Goal: Task Accomplishment & Management: Use online tool/utility

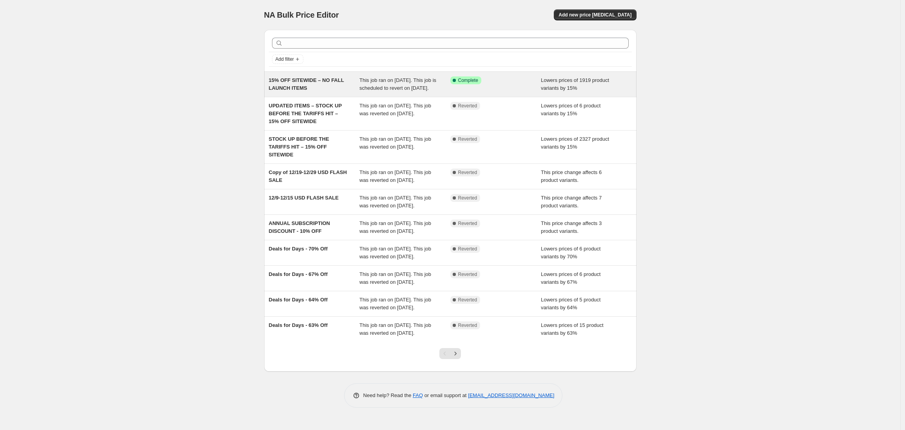
click at [376, 86] on span "This job ran on [DATE]. This job is scheduled to revert on [DATE]." at bounding box center [397, 84] width 77 height 14
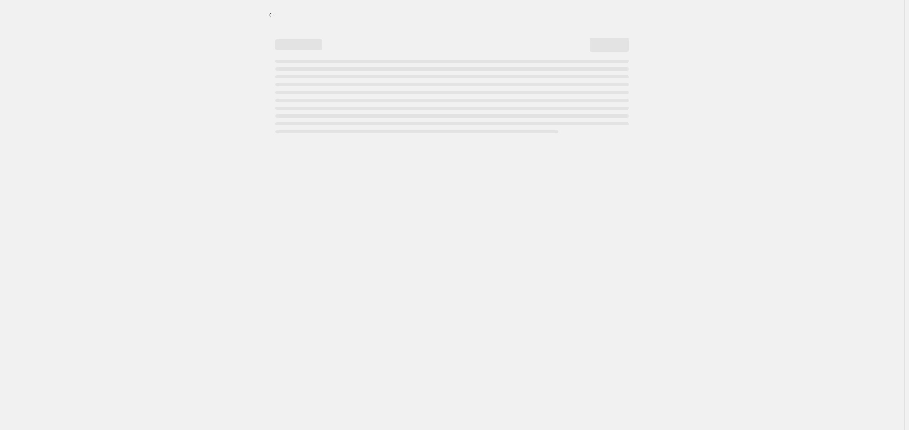
select select "percentage"
select select "no_change"
select select "product_status"
select select "not_equal"
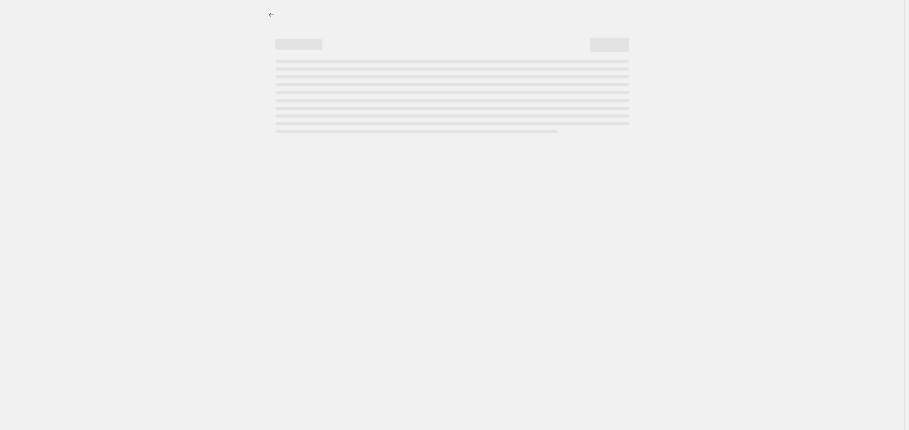
select select "not_equal"
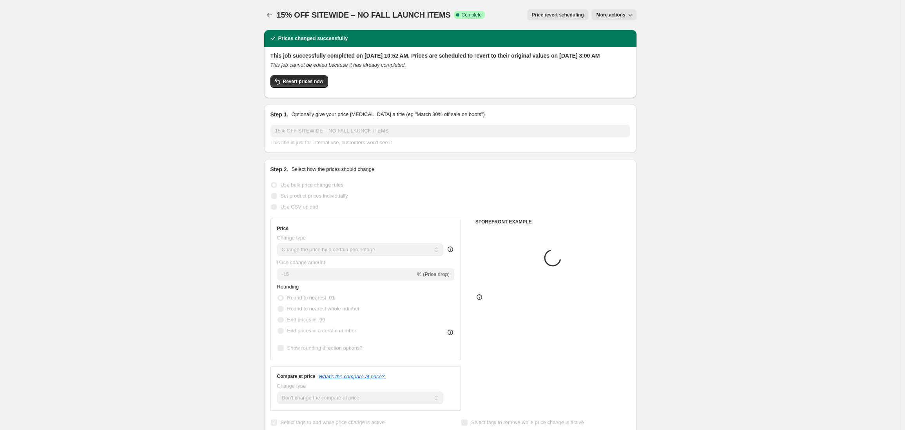
select select "tag"
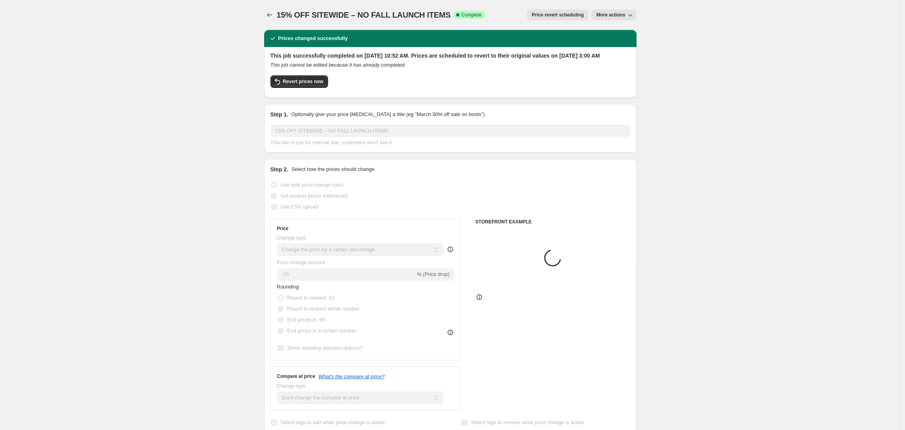
select select "tag"
click at [299, 85] on span "Revert prices now" at bounding box center [303, 81] width 40 height 6
checkbox input "false"
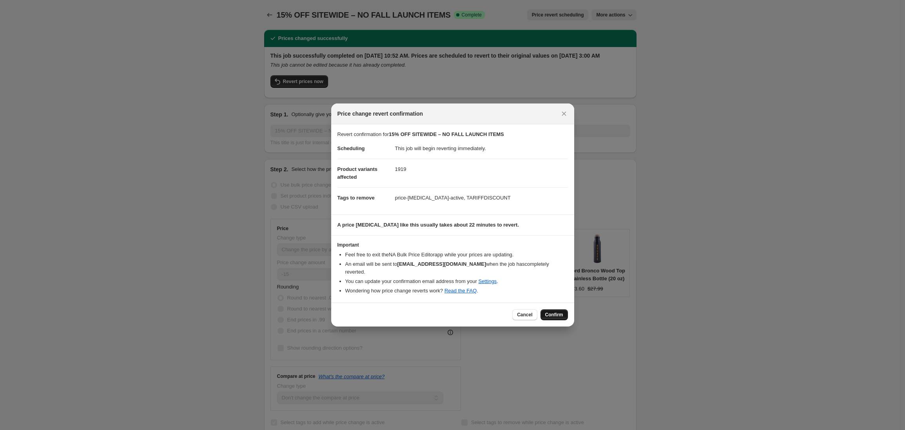
click at [557, 314] on button "Confirm" at bounding box center [553, 314] width 27 height 11
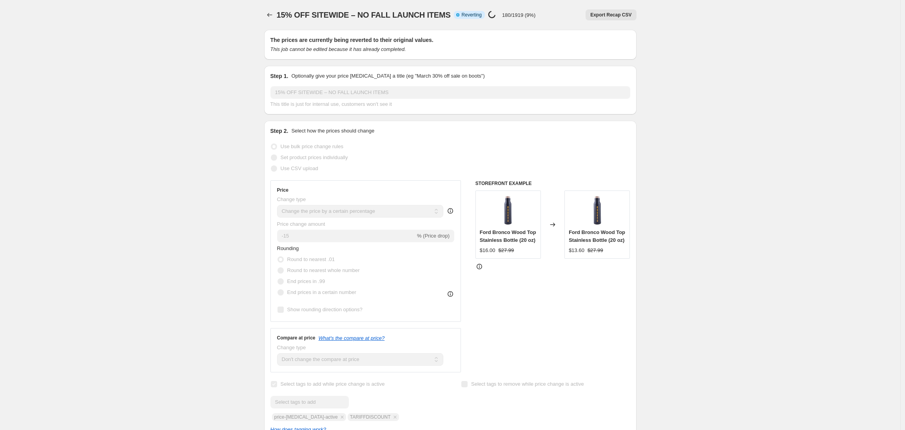
click at [273, 16] on icon "Price change jobs" at bounding box center [270, 15] width 8 height 8
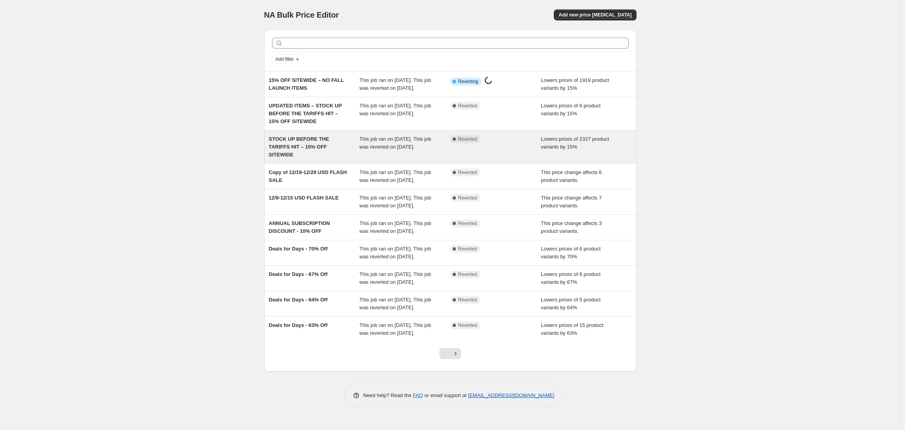
click at [343, 152] on div "STOCK UP BEFORE THE TARIFFS HIT – 15% OFF SITEWIDE" at bounding box center [314, 147] width 91 height 24
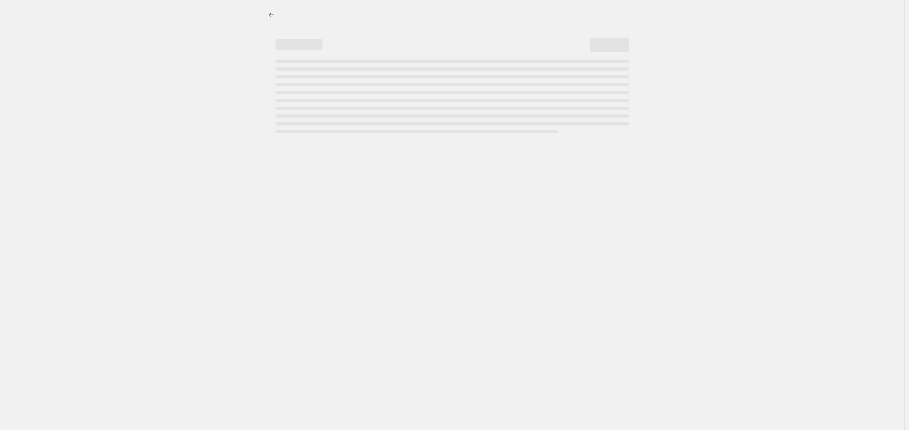
select select "percentage"
select select "no_change"
select select "product_status"
select select "tag"
select select "not_equal"
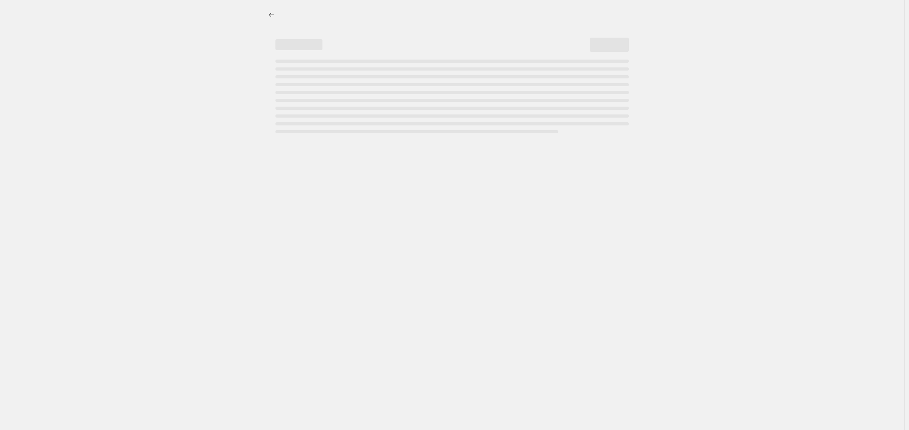
select select "tag"
select select "not_equal"
select select "tag"
select select "not_equal"
select select "tag"
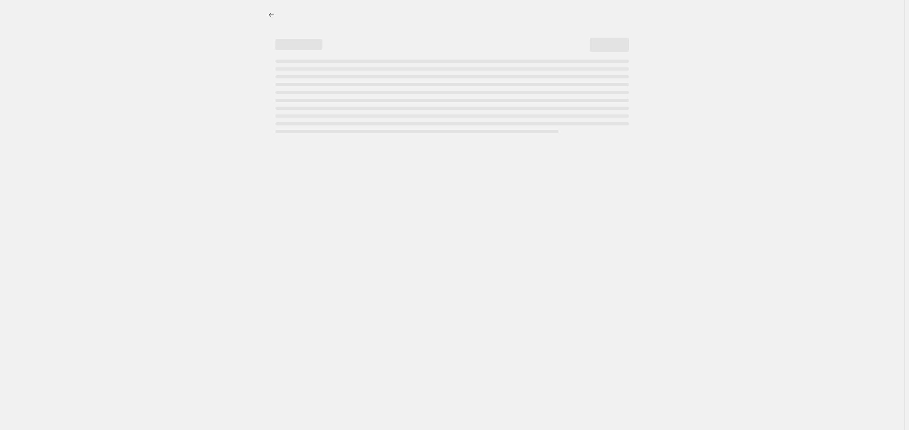
select select "not_equal"
select select "tag"
select select "not_equal"
select select "tag"
select select "not_equal"
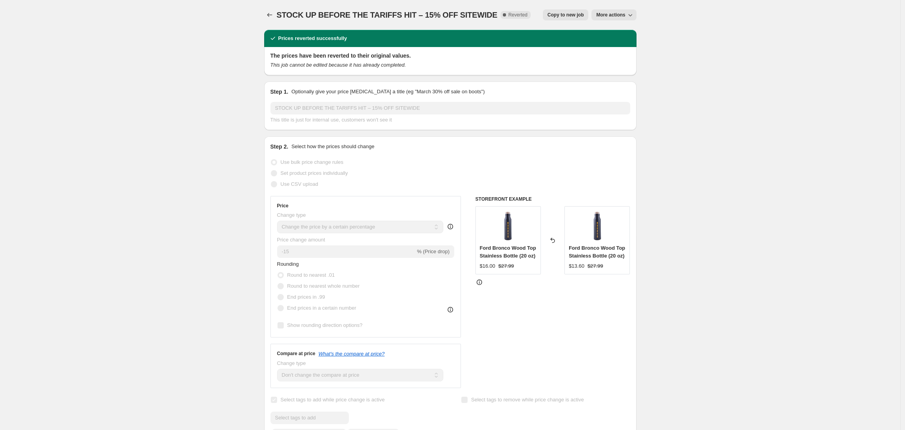
click at [567, 15] on span "Copy to new job" at bounding box center [565, 15] width 36 height 6
select select "percentage"
select select "no_change"
select select "product_status"
select select "tag"
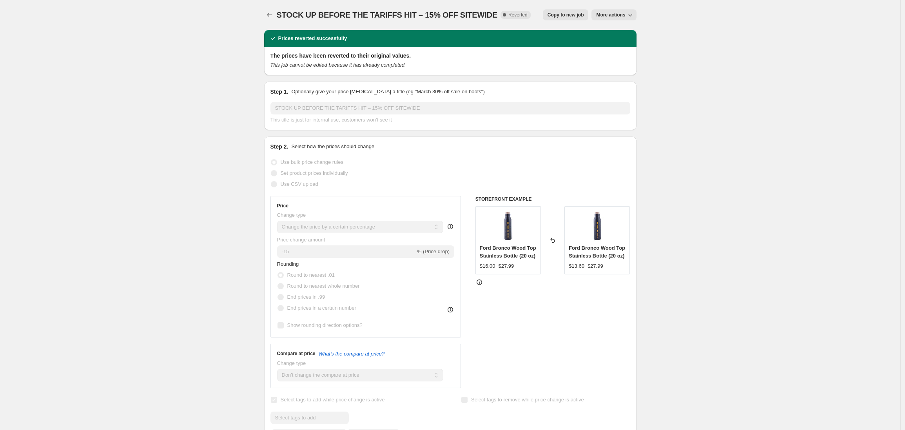
select select "not_equal"
select select "tag"
select select "not_equal"
select select "tag"
select select "not_equal"
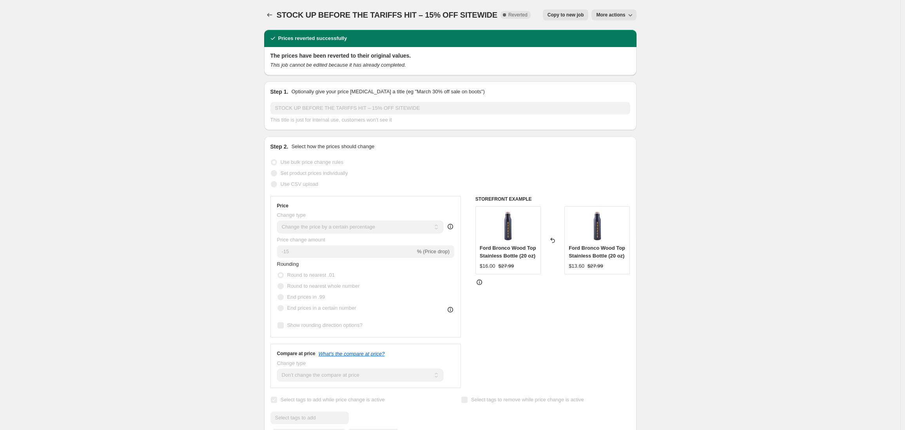
select select "tag"
select select "not_equal"
select select "tag"
select select "not_equal"
select select "tag"
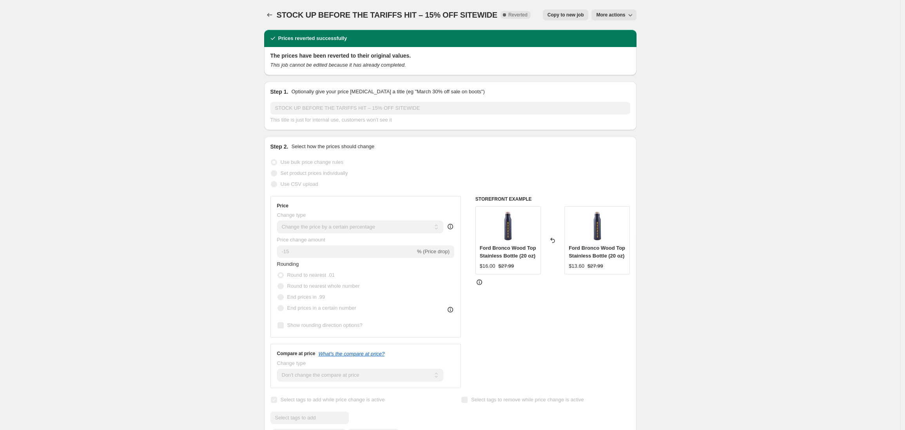
select select "not_equal"
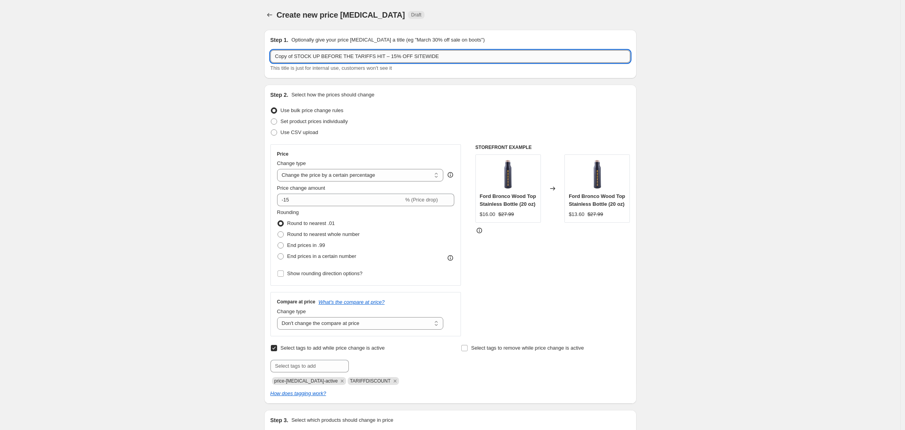
click at [316, 57] on input "Copy of STOCK UP BEFORE THE TARIFFS HIT – 15% OFF SITEWIDE" at bounding box center [450, 56] width 360 height 13
drag, startPoint x: 371, startPoint y: 56, endPoint x: 256, endPoint y: 51, distance: 114.9
type input "15% OFF SITEWIDE – NO FALL PRODUCTS"
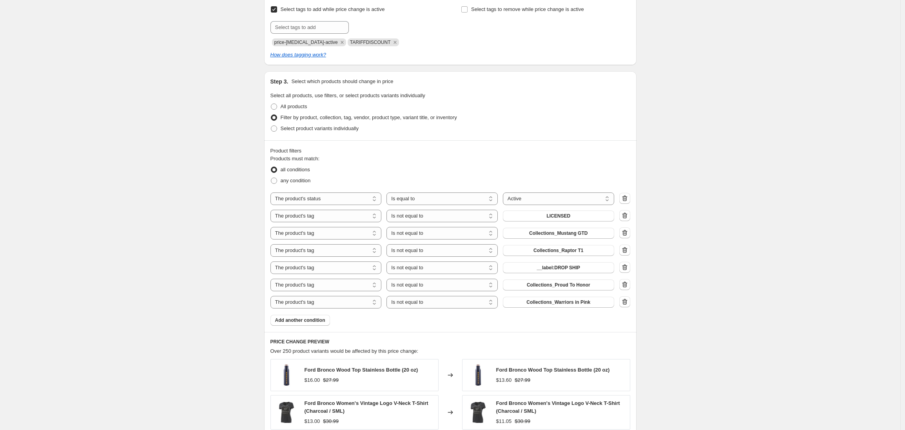
scroll to position [362, 0]
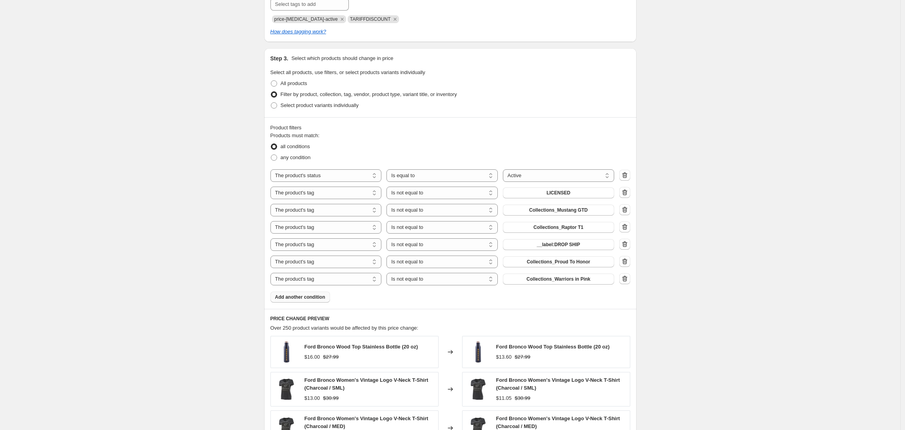
click at [293, 295] on span "Add another condition" at bounding box center [300, 297] width 50 height 6
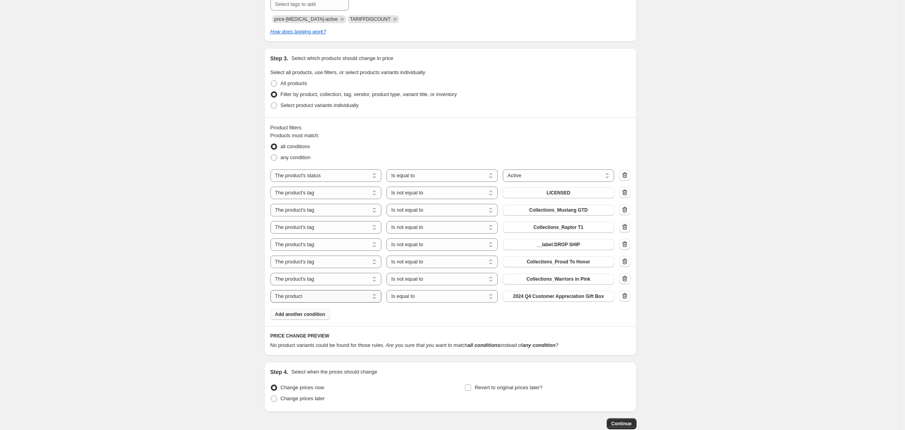
click at [324, 297] on select "The product The product's collection The product's tag The product's vendor The…" at bounding box center [325, 296] width 111 height 13
select select "tag"
click at [427, 297] on select "Is equal to Is not equal to" at bounding box center [441, 296] width 111 height 13
select select "not_equal"
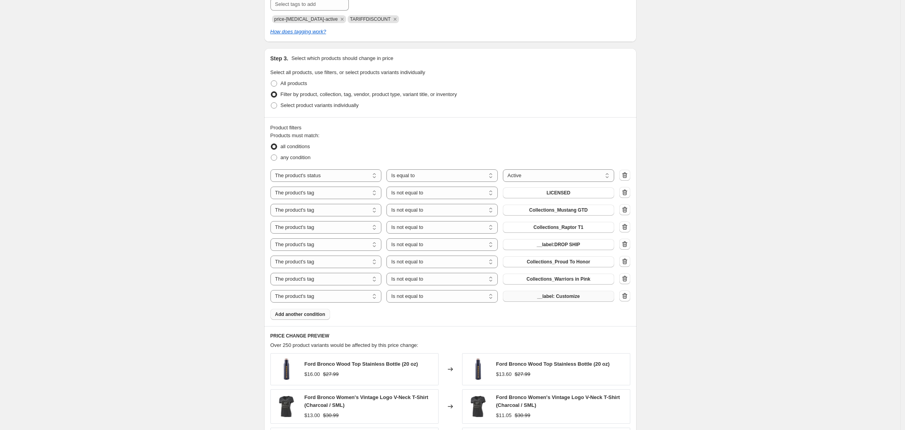
click at [535, 297] on button "__label: Customize" at bounding box center [558, 296] width 111 height 11
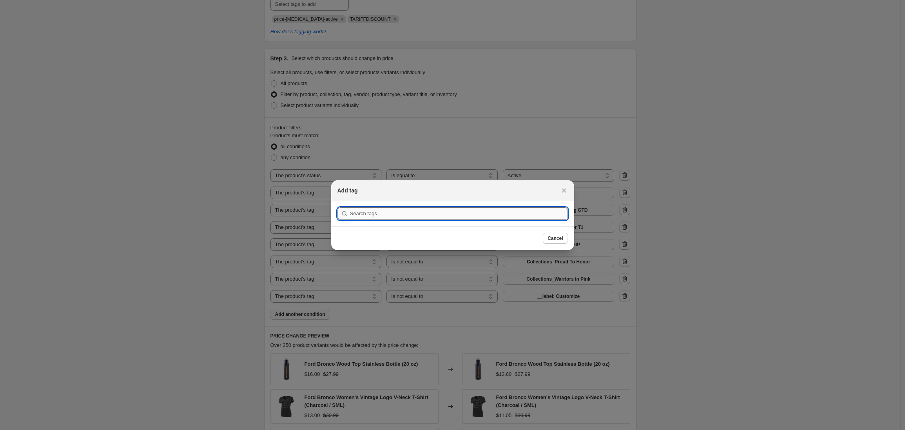
click at [395, 211] on input ":r9s:" at bounding box center [459, 213] width 218 height 13
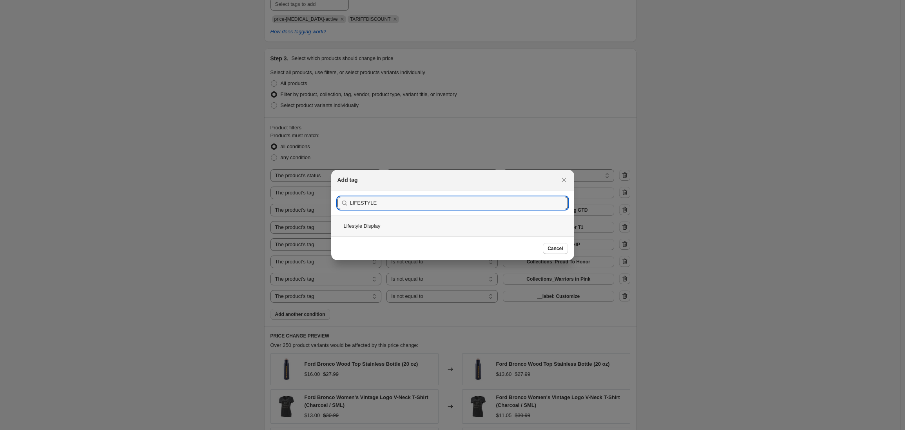
type input "LIFESTYLE"
click at [358, 229] on div "Lifestyle Display" at bounding box center [452, 226] width 243 height 21
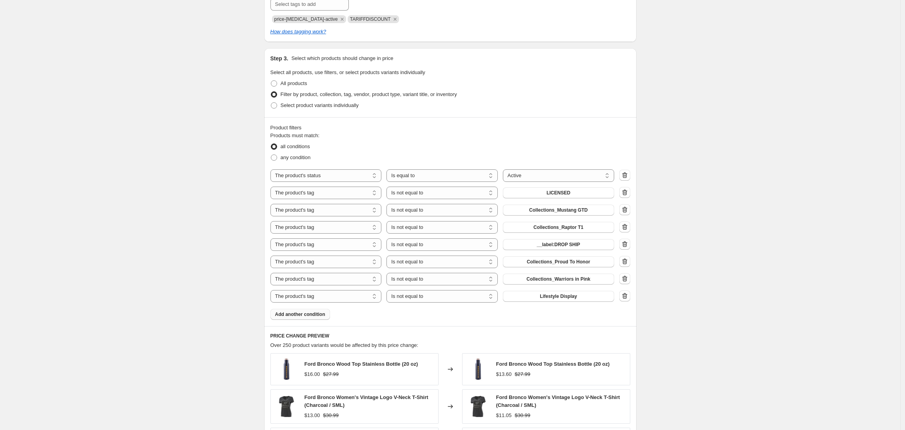
click at [306, 316] on span "Add another condition" at bounding box center [300, 314] width 50 height 6
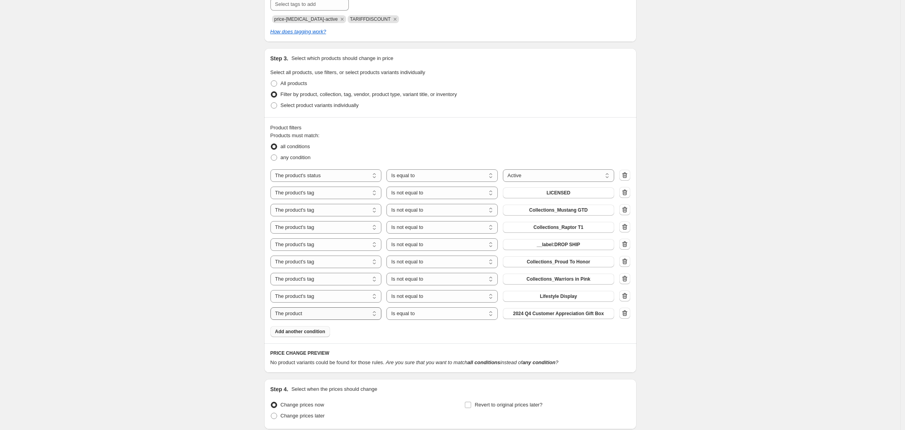
click at [314, 313] on select "The product The product's collection The product's tag The product's vendor The…" at bounding box center [325, 313] width 111 height 13
select select "tag"
click at [431, 315] on select "Is equal to Is not equal to" at bounding box center [441, 313] width 111 height 13
select select "not_equal"
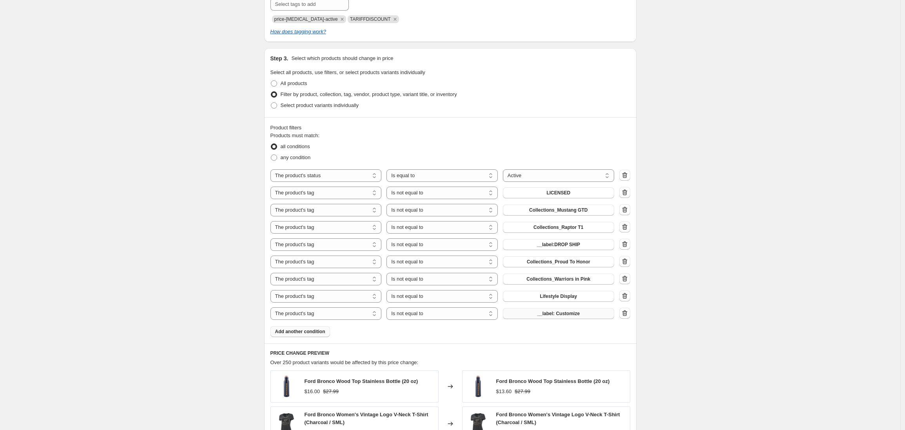
click at [547, 313] on span "__label: Customize" at bounding box center [558, 313] width 43 height 6
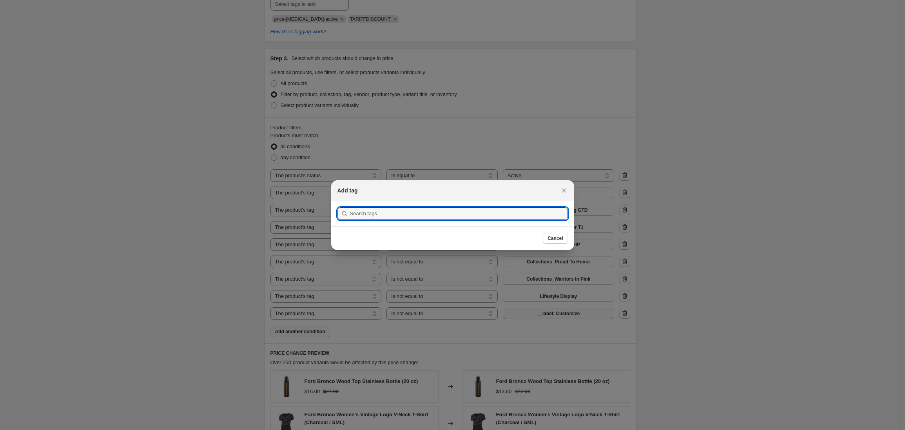
scroll to position [0, 0]
click at [395, 215] on input ":ra2:" at bounding box center [459, 213] width 218 height 13
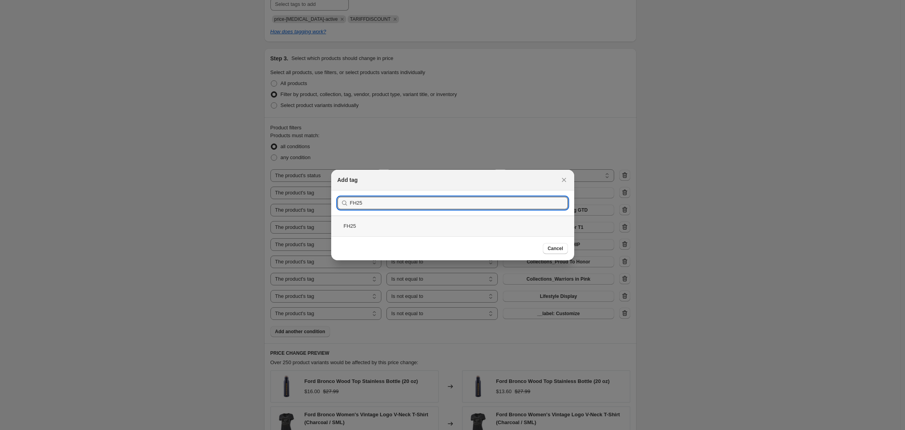
type input "FH25"
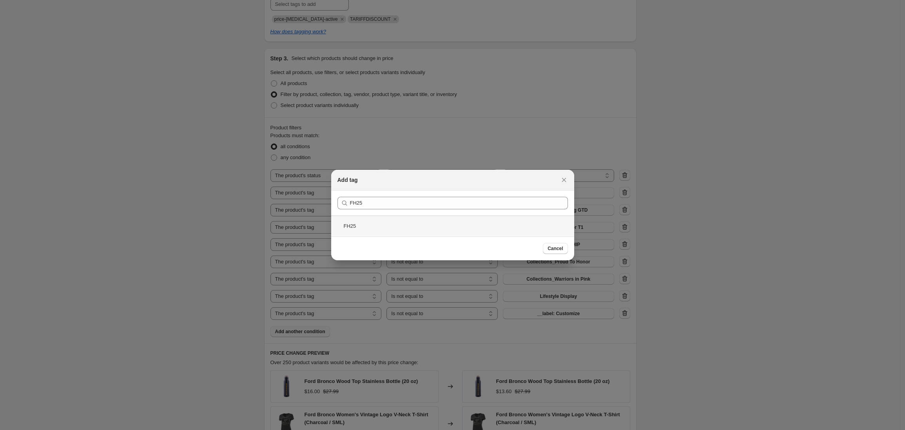
click at [377, 222] on div "FH25" at bounding box center [452, 226] width 243 height 21
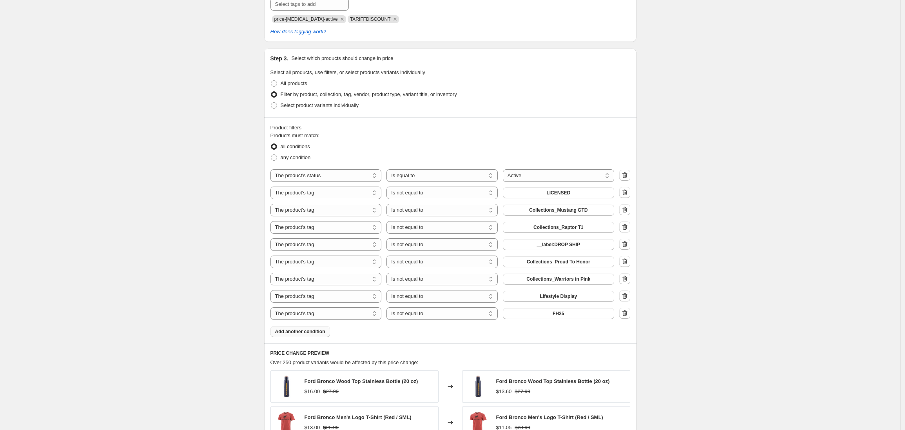
click at [190, 268] on div "Create new price [MEDICAL_DATA]. This page is ready Create new price [MEDICAL_D…" at bounding box center [450, 164] width 900 height 1053
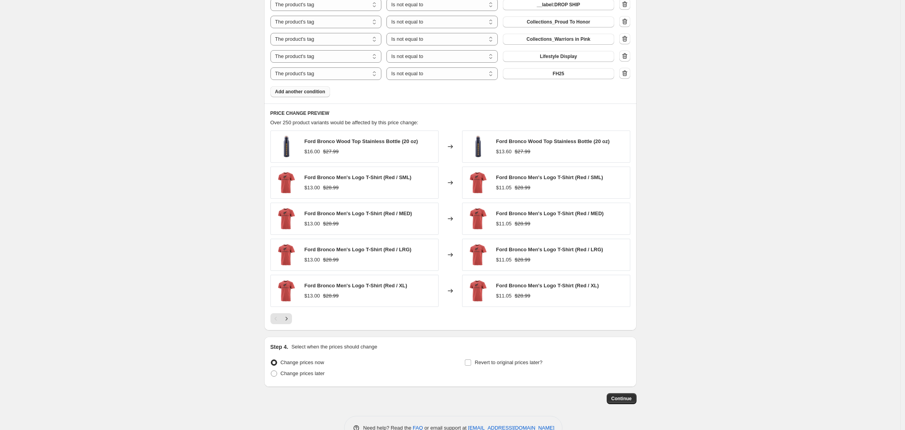
scroll to position [624, 0]
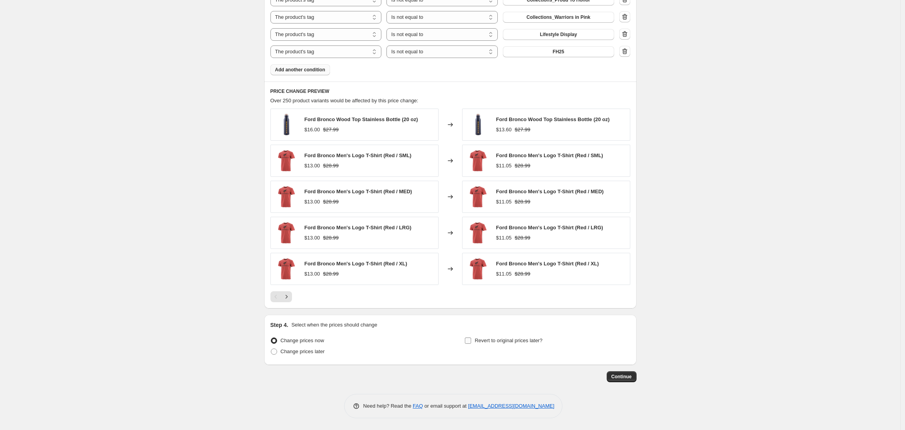
click at [471, 340] on span at bounding box center [467, 340] width 7 height 7
click at [471, 340] on input "Revert to original prices later?" at bounding box center [468, 340] width 6 height 6
checkbox input "true"
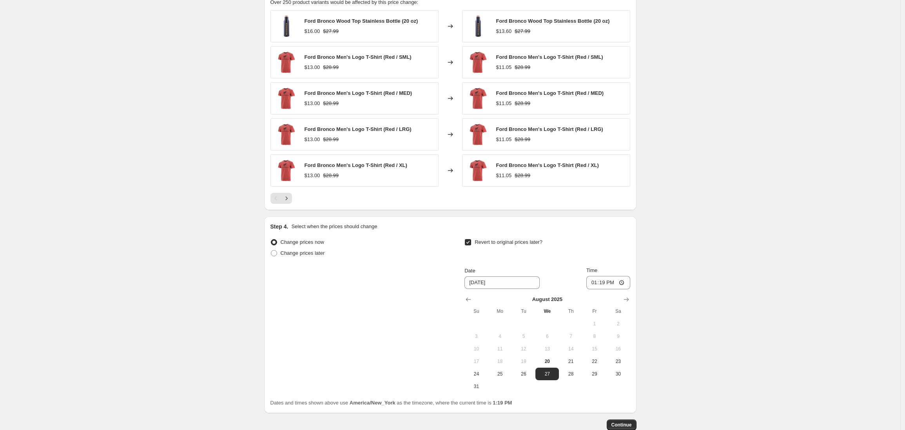
scroll to position [770, 0]
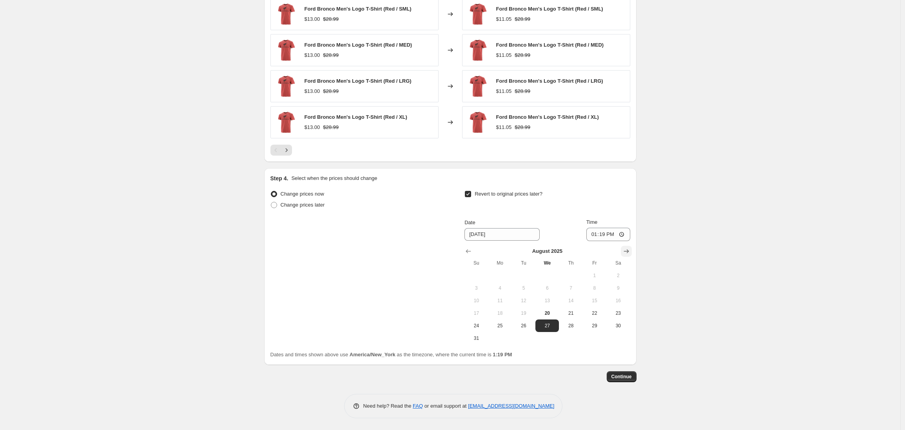
click at [630, 250] on icon "Show next month, September 2025" at bounding box center [626, 251] width 8 height 8
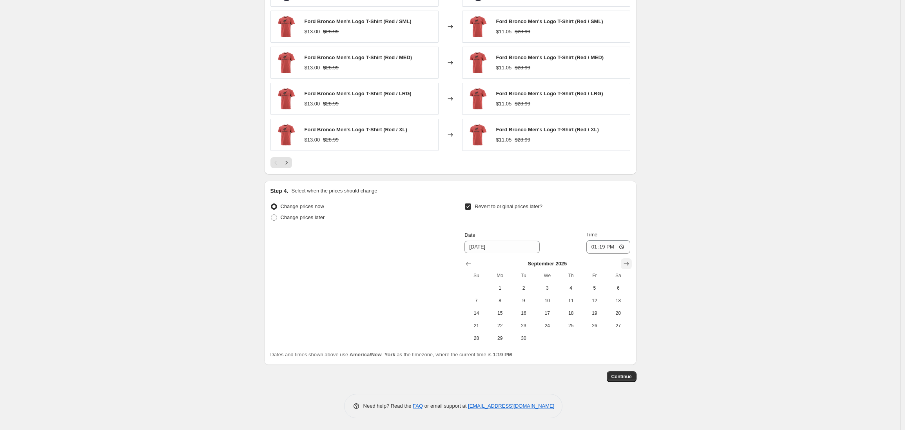
scroll to position [758, 0]
click at [501, 312] on span "15" at bounding box center [499, 313] width 17 height 6
type input "[DATE]"
click at [592, 249] on input "13:19" at bounding box center [608, 246] width 44 height 13
type input "03:00"
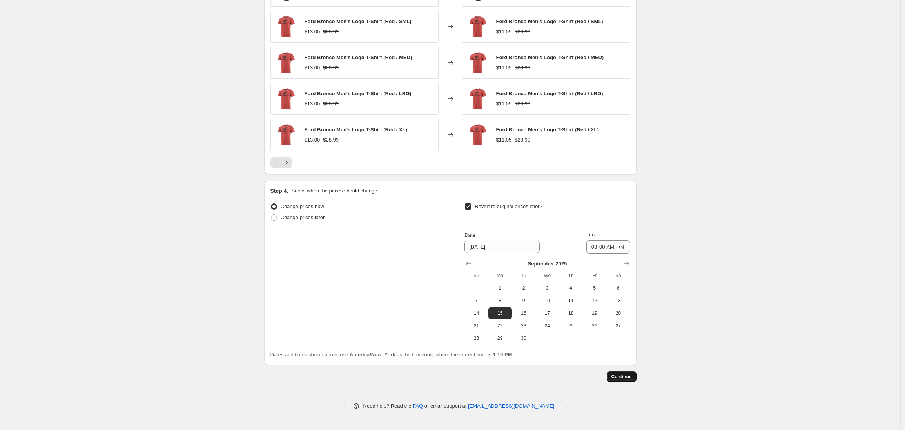
click at [619, 378] on span "Continue" at bounding box center [621, 376] width 20 height 6
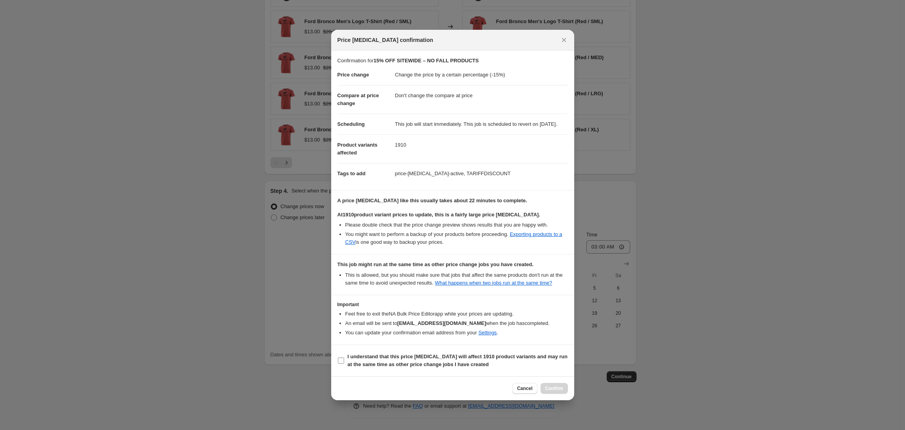
click at [341, 364] on input "I understand that this price [MEDICAL_DATA] will affect 1910 product variants a…" at bounding box center [341, 360] width 6 height 6
checkbox input "true"
click at [548, 392] on span "Confirm" at bounding box center [554, 388] width 18 height 6
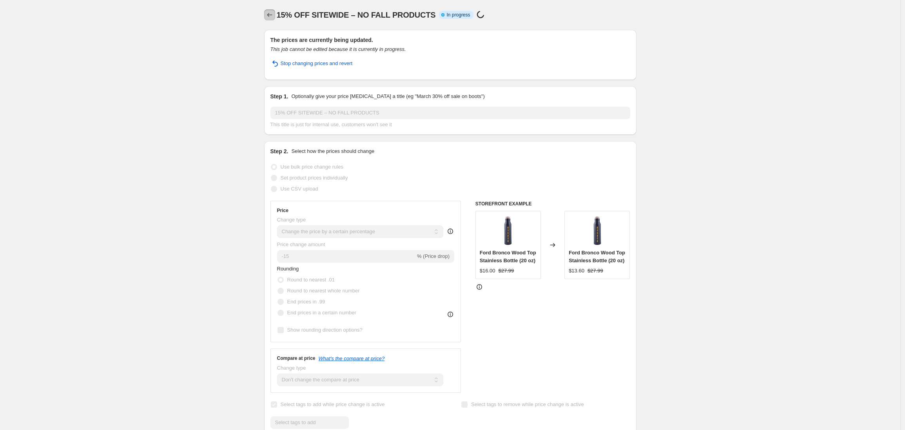
click at [272, 16] on icon "Price change jobs" at bounding box center [270, 15] width 8 height 8
